Goal: Task Accomplishment & Management: Manage account settings

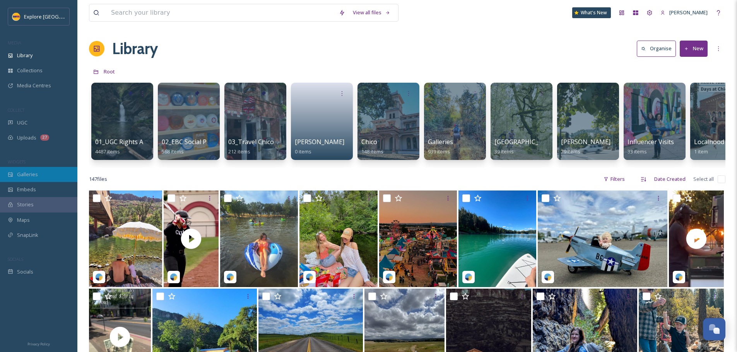
click at [45, 179] on div "Galleries" at bounding box center [38, 174] width 77 height 15
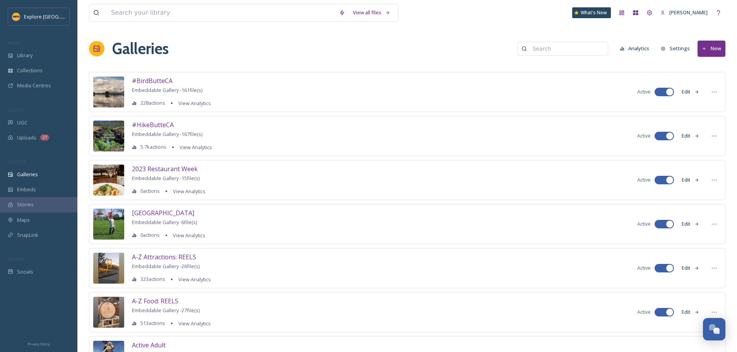
click at [558, 46] on input at bounding box center [566, 48] width 75 height 15
type input "trave"
click at [555, 68] on span "25 file(s)" at bounding box center [548, 65] width 18 height 7
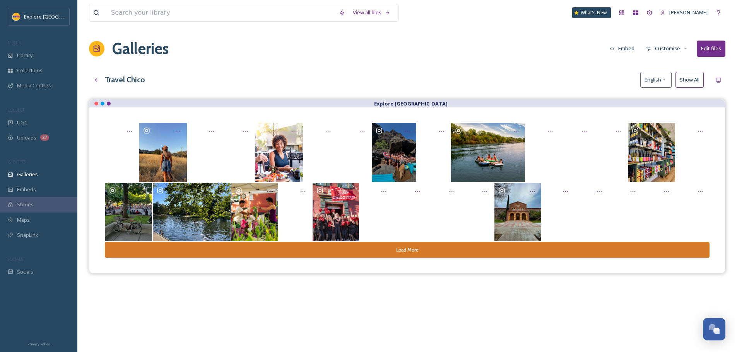
click at [666, 48] on button "Customise" at bounding box center [667, 48] width 51 height 15
click at [676, 130] on div "Template" at bounding box center [670, 126] width 54 height 15
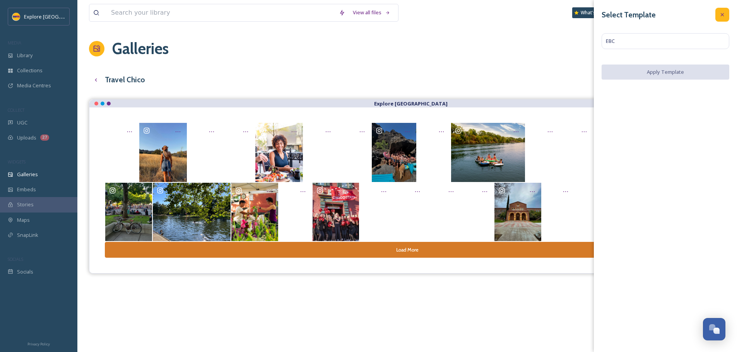
click at [719, 19] on div at bounding box center [722, 15] width 14 height 14
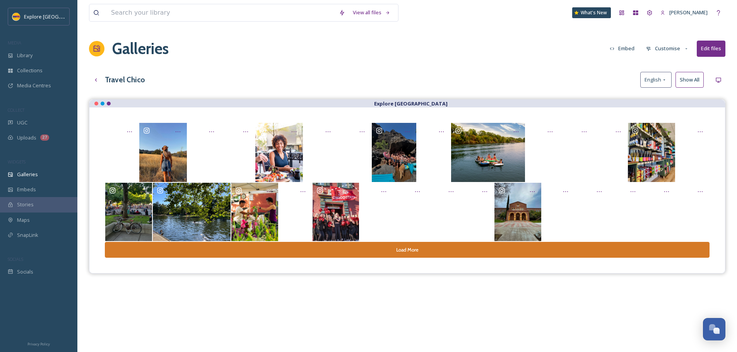
click at [714, 48] on button "Edit files" at bounding box center [711, 49] width 29 height 16
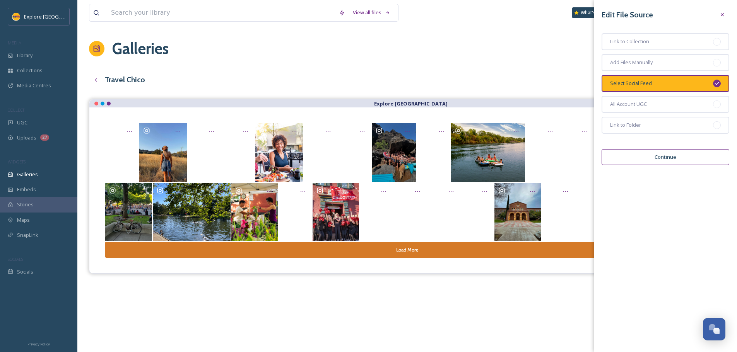
click at [518, 56] on div "Galleries Embed Customise Edit files" at bounding box center [407, 48] width 636 height 23
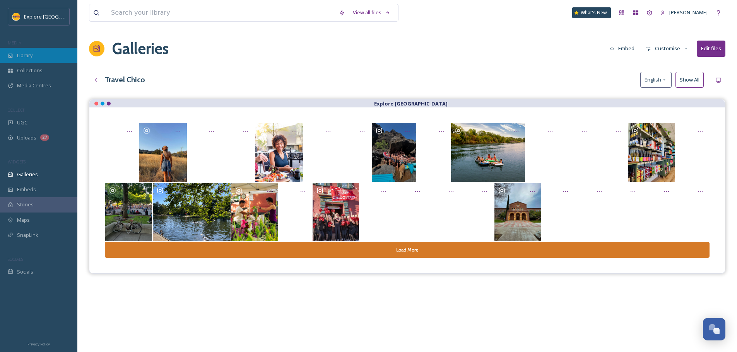
click at [36, 53] on div "Library" at bounding box center [38, 55] width 77 height 15
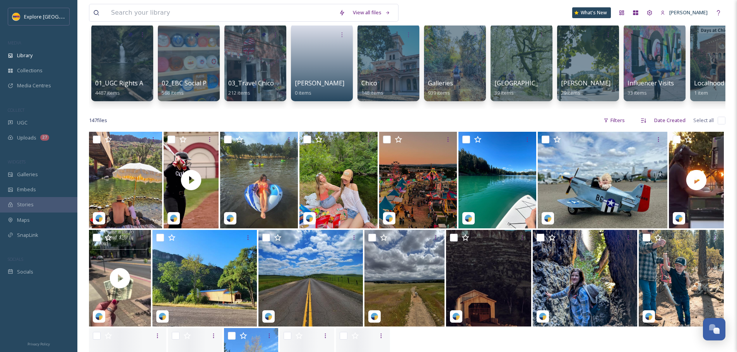
scroll to position [77, 0]
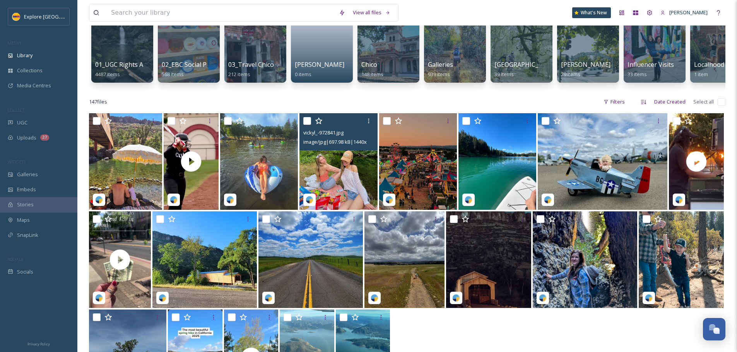
click at [329, 161] on img at bounding box center [338, 161] width 78 height 97
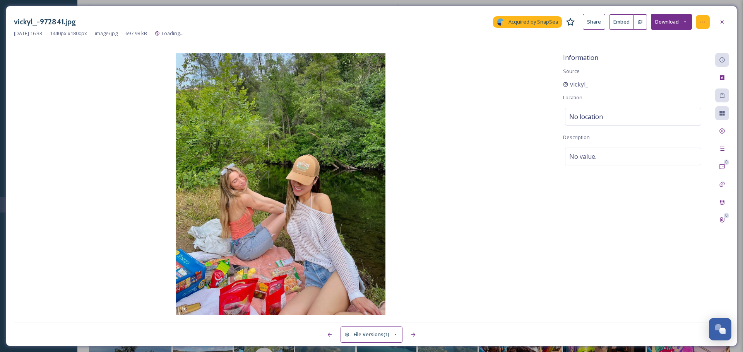
click at [701, 17] on div at bounding box center [703, 22] width 14 height 14
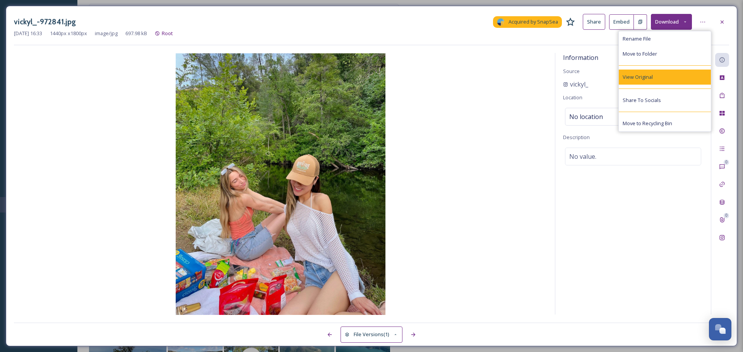
click at [655, 80] on div "View Original" at bounding box center [665, 77] width 92 height 15
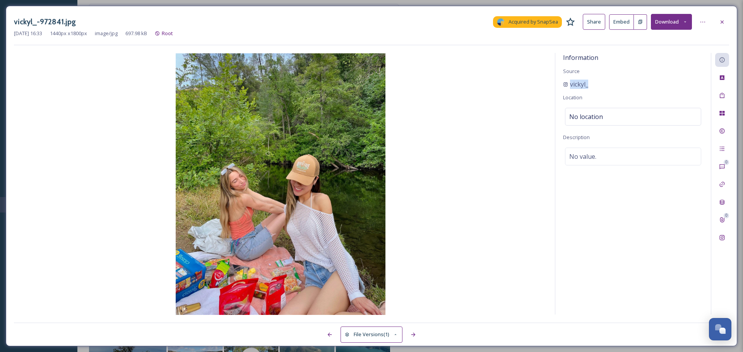
drag, startPoint x: 607, startPoint y: 84, endPoint x: 562, endPoint y: 83, distance: 44.1
click at [562, 83] on div "Information Source vickyl_ Location No location Description No value." at bounding box center [633, 184] width 156 height 262
copy span "vickyl_"
click at [565, 82] on icon at bounding box center [565, 84] width 4 height 4
copy span "vickyl_"
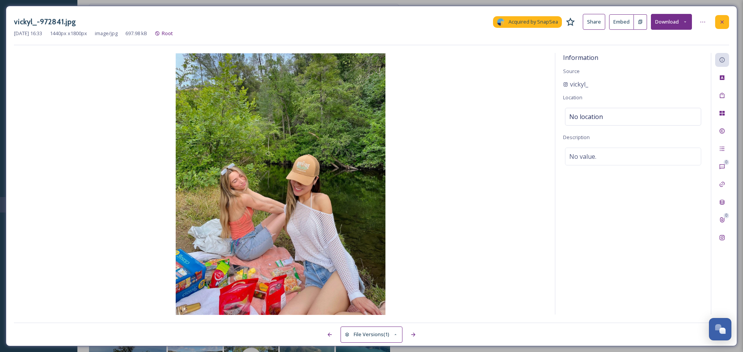
click at [723, 26] on div at bounding box center [722, 22] width 14 height 14
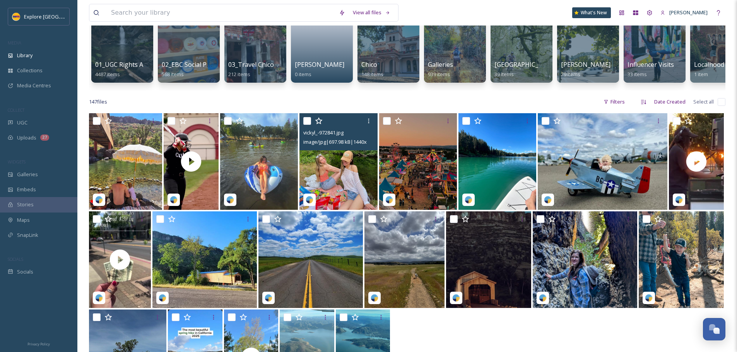
click at [307, 125] on input "checkbox" at bounding box center [307, 121] width 8 height 8
checkbox input "true"
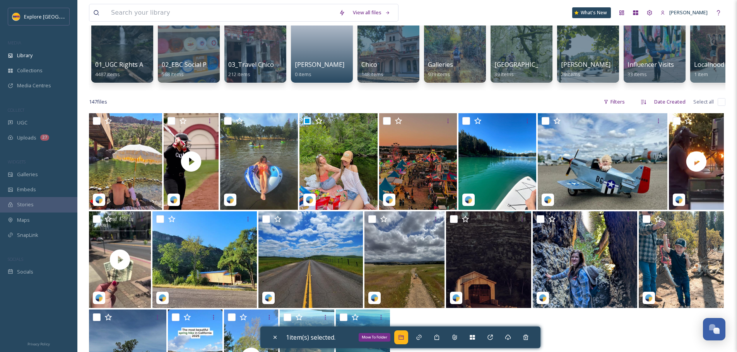
click at [402, 338] on icon at bounding box center [401, 338] width 6 height 6
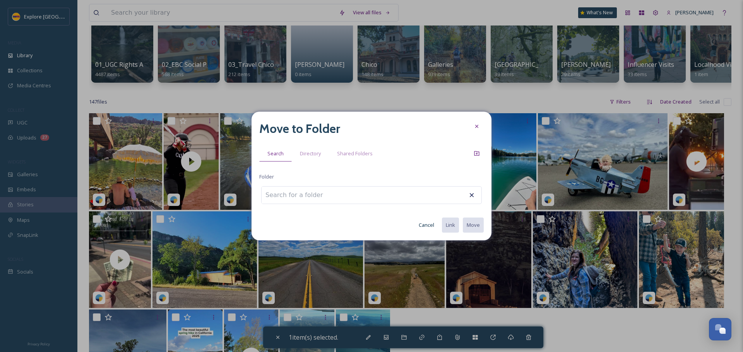
click at [311, 179] on div "Move to Folder Search Directory Shared Folders Folder Cancel Link Move" at bounding box center [371, 176] width 240 height 129
click at [313, 195] on input at bounding box center [303, 195] width 85 height 17
click at [310, 158] on div "Directory" at bounding box center [310, 154] width 37 height 16
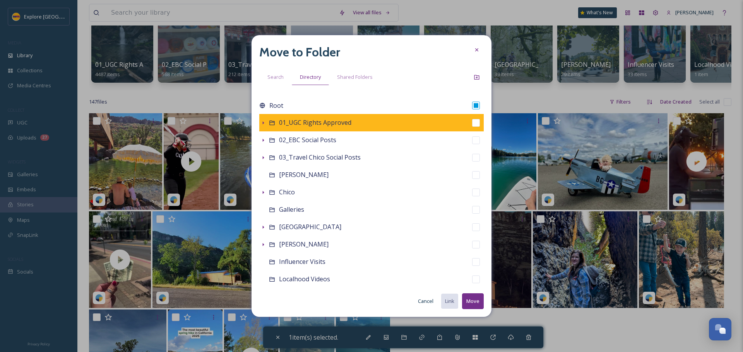
click at [472, 120] on input "checkbox" at bounding box center [476, 123] width 8 height 8
checkbox input "true"
checkbox input "false"
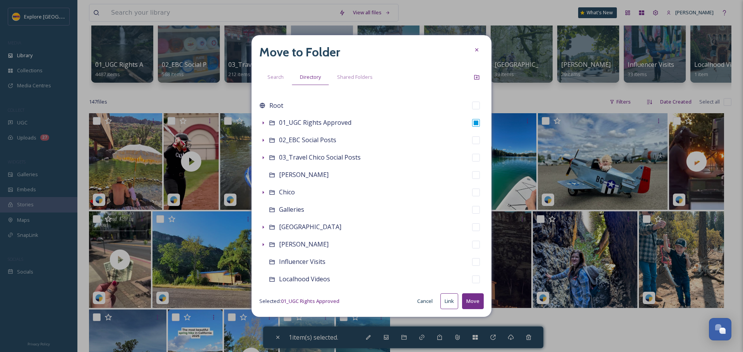
click at [478, 302] on button "Move" at bounding box center [473, 302] width 22 height 16
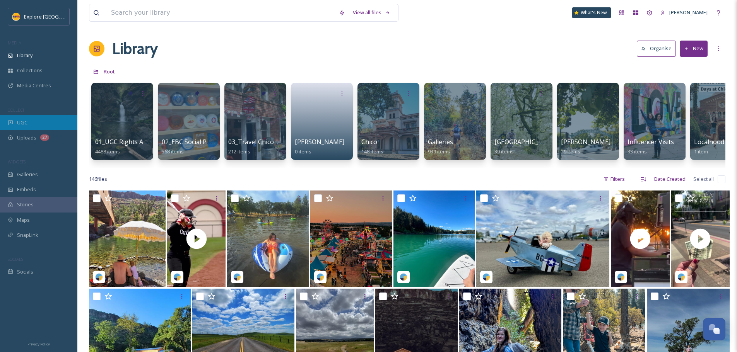
click at [29, 118] on div "UGC" at bounding box center [38, 122] width 77 height 15
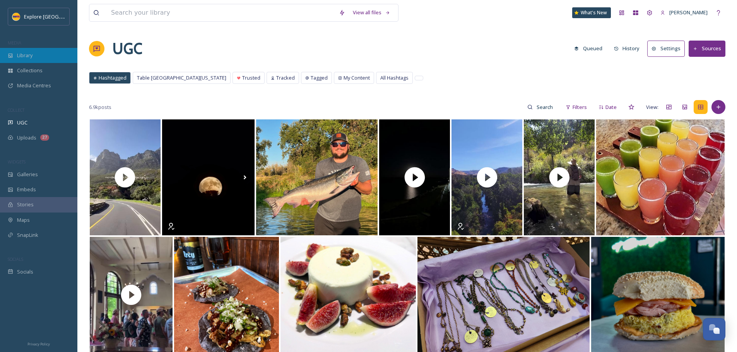
click at [32, 57] on span "Library" at bounding box center [24, 55] width 15 height 7
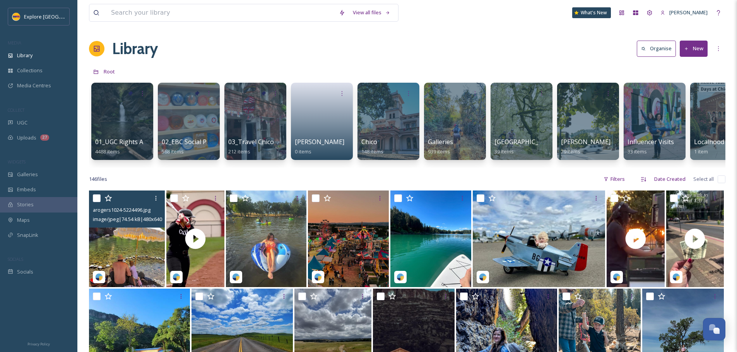
click at [137, 254] on img at bounding box center [127, 239] width 76 height 97
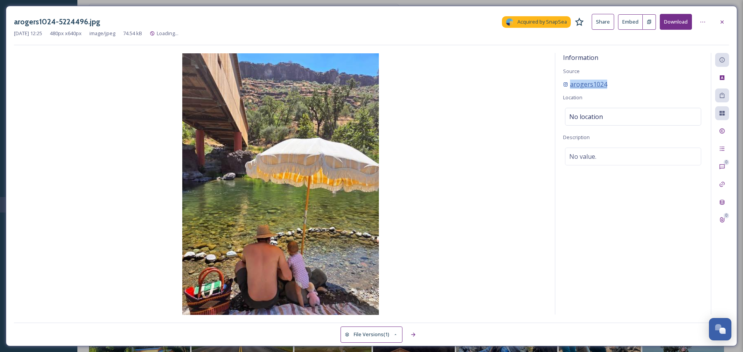
drag, startPoint x: 621, startPoint y: 83, endPoint x: 569, endPoint y: 83, distance: 51.4
click at [569, 83] on div "arogers1024" at bounding box center [633, 84] width 140 height 9
copy span "arogers1024"
click at [716, 22] on div at bounding box center [722, 22] width 14 height 14
